Goal: Transaction & Acquisition: Subscribe to service/newsletter

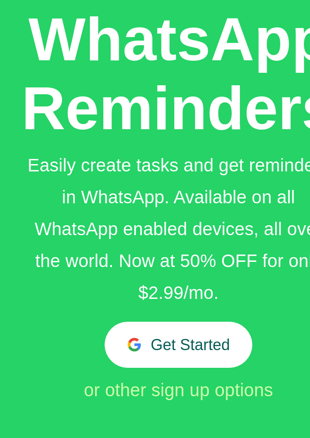
scroll to position [128, 0]
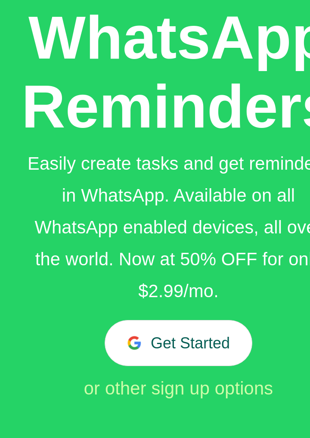
click at [216, 342] on button "Get Started" at bounding box center [179, 343] width 148 height 46
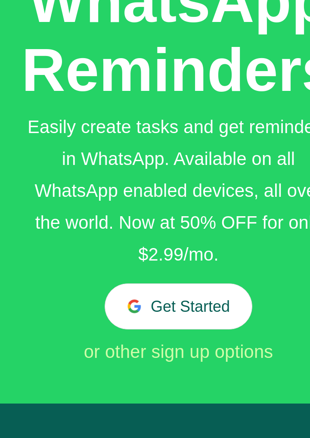
scroll to position [169, 0]
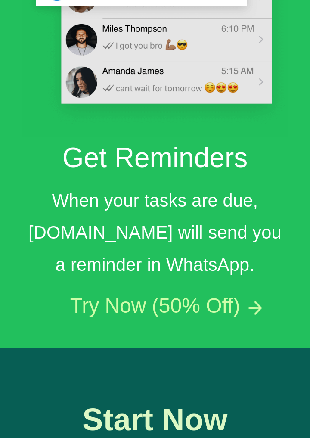
scroll to position [2451, 0]
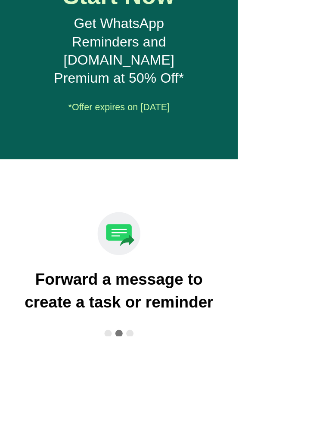
scroll to position [2576, 0]
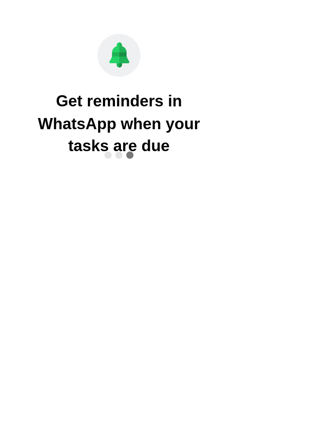
scroll to position [2582, 0]
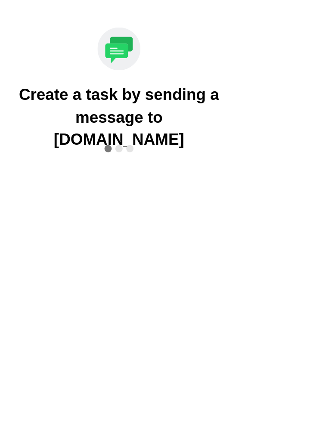
scroll to position [2623, 0]
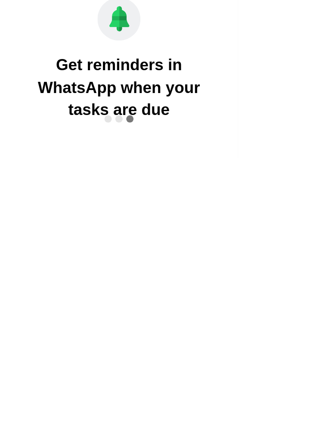
type input "+48782311509"
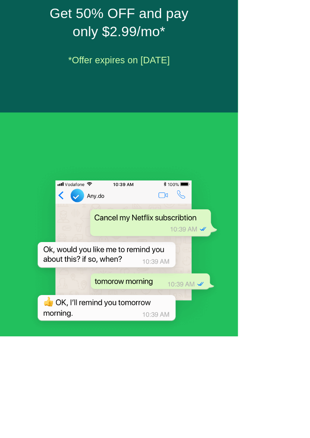
scroll to position [751, 0]
